Goal: Information Seeking & Learning: Learn about a topic

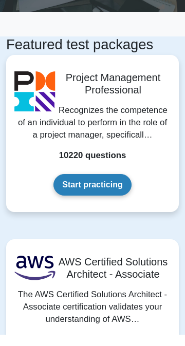
click at [105, 199] on link "Start practicing" at bounding box center [91, 197] width 77 height 22
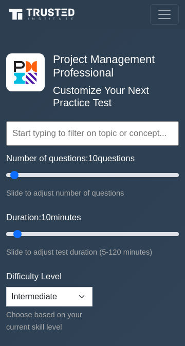
click at [111, 136] on input "text" at bounding box center [92, 133] width 172 height 25
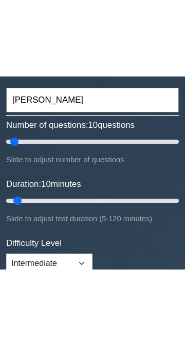
scroll to position [114, 0]
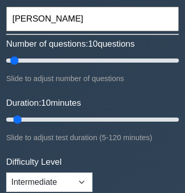
type input "[PERSON_NAME]"
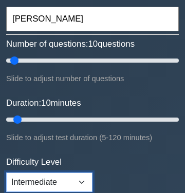
click at [65, 180] on select "Beginner Intermediate Expert" at bounding box center [49, 182] width 86 height 20
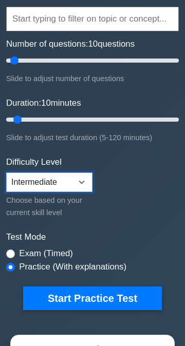
select select "expert"
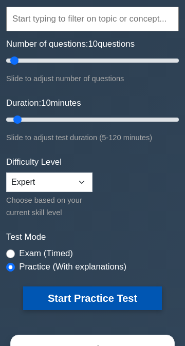
click at [119, 301] on button "Start Practice Test" at bounding box center [92, 298] width 139 height 24
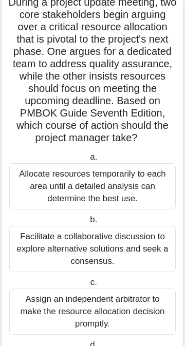
scroll to position [131, 0]
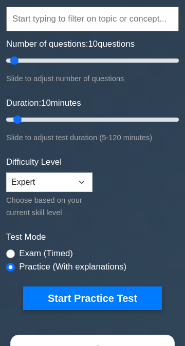
scroll to position [114, 0]
click at [25, 251] on label "Exam (Timed)" at bounding box center [46, 253] width 54 height 12
click at [12, 253] on input "radio" at bounding box center [10, 253] width 9 height 9
radio input "true"
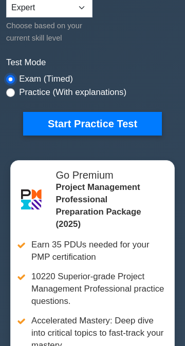
scroll to position [279, 0]
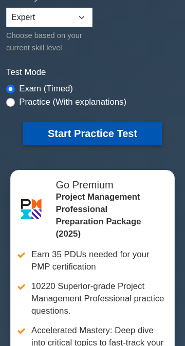
click at [130, 137] on button "Start Practice Test" at bounding box center [92, 134] width 139 height 24
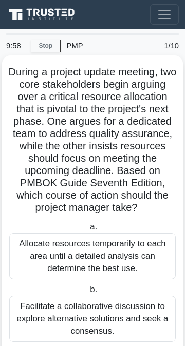
click at [129, 243] on div "Allocate resources temporarily to each area until a detailed analysis can deter…" at bounding box center [92, 256] width 166 height 46
click at [88, 230] on input "a. Allocate resources temporarily to each area until a detailed analysis can de…" at bounding box center [88, 227] width 0 height 7
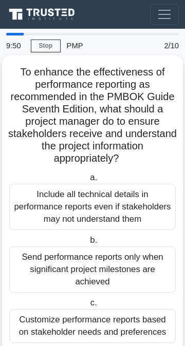
click at [124, 267] on div "Send performance reports only when significant project milestones are achieved" at bounding box center [92, 269] width 166 height 46
click at [88, 244] on input "b. Send performance reports only when significant project milestones are achiev…" at bounding box center [88, 240] width 0 height 7
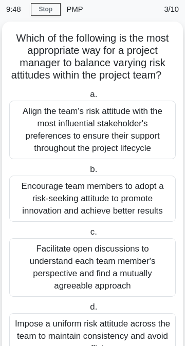
scroll to position [40, 0]
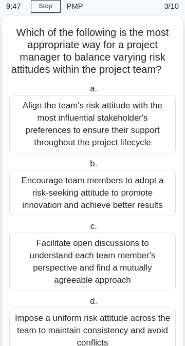
click at [121, 332] on div "Impose a uniform risk attitude across the team to maintain consistency and avoi…" at bounding box center [92, 330] width 166 height 46
click at [88, 305] on input "d. Impose a uniform risk attitude across the team to maintain consistency and a…" at bounding box center [88, 301] width 0 height 7
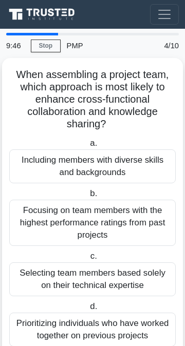
scroll to position [4, 0]
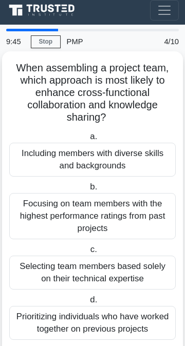
click at [138, 270] on div "Selecting team members based solely on their technical expertise" at bounding box center [92, 273] width 166 height 34
click at [88, 253] on input "c. Selecting team members based solely on their technical expertise" at bounding box center [88, 249] width 0 height 7
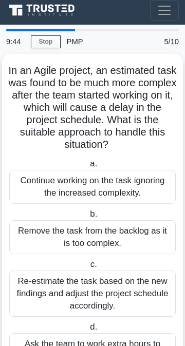
scroll to position [0, 0]
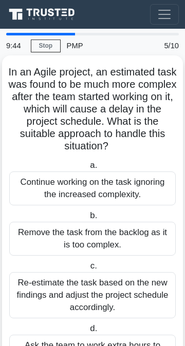
click at [124, 331] on label "d. Ask the team to work extra hours to complete the complex task on time." at bounding box center [92, 345] width 166 height 46
click at [88, 331] on input "d. Ask the team to work extra hours to complete the complex task on time." at bounding box center [88, 328] width 0 height 7
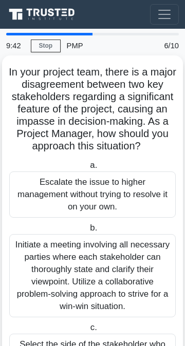
click at [121, 206] on div "Escalate the issue to higher management without trying to resolve it on your ow…" at bounding box center [92, 194] width 166 height 46
click at [88, 169] on input "a. Escalate the issue to higher management without trying to resolve it on your…" at bounding box center [88, 165] width 0 height 7
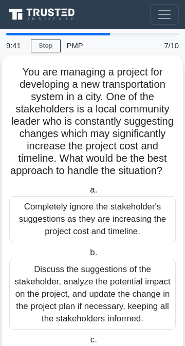
click at [129, 189] on label "a. Completely ignore the stakeholder's suggestions as they are increasing the p…" at bounding box center [92, 213] width 166 height 59
click at [88, 189] on input "a. Completely ignore the stakeholder's suggestions as they are increasing the p…" at bounding box center [88, 190] width 0 height 7
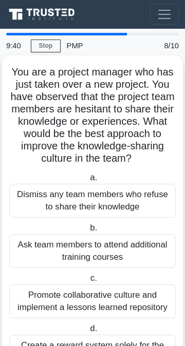
click at [146, 130] on h5 "You are a project manager who has just taken over a new project. You have obser…" at bounding box center [92, 116] width 168 height 100
click at [141, 114] on h5 "You are a project manager who has just taken over a new project. You have obser…" at bounding box center [92, 116] width 168 height 100
click at [122, 209] on div "Dismiss any team members who refuse to share their knowledge" at bounding box center [92, 201] width 166 height 34
click at [88, 181] on input "a. Dismiss any team members who refuse to share their knowledge" at bounding box center [88, 177] width 0 height 7
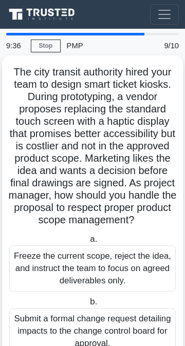
click at [127, 278] on div "Freeze the current scope, reject the idea, and instruct the team to focus on ag…" at bounding box center [92, 268] width 166 height 46
click at [88, 243] on input "a. Freeze the current scope, reject the idea, and instruct the team to focus on…" at bounding box center [88, 239] width 0 height 7
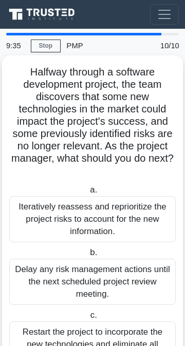
click at [136, 216] on div "Iteratively reassess and reprioritize the project risks to account for the new …" at bounding box center [92, 219] width 166 height 46
click at [88, 193] on input "a. Iteratively reassess and reprioritize the project risks to account for the n…" at bounding box center [88, 190] width 0 height 7
